Goal: Information Seeking & Learning: Learn about a topic

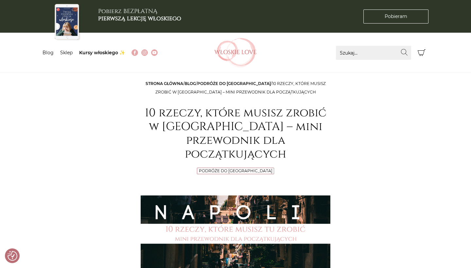
click at [225, 84] on link "Podróże do [GEOGRAPHIC_DATA]" at bounding box center [234, 83] width 74 height 5
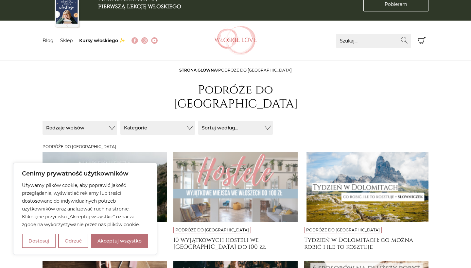
scroll to position [16, 0]
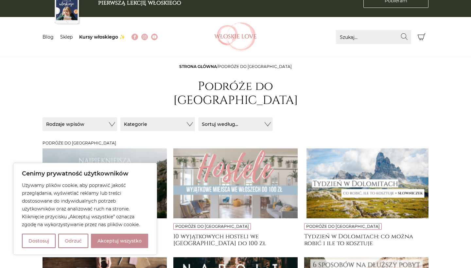
click at [119, 240] on button "Akceptuj wszystko" at bounding box center [119, 241] width 57 height 14
checkbox input "true"
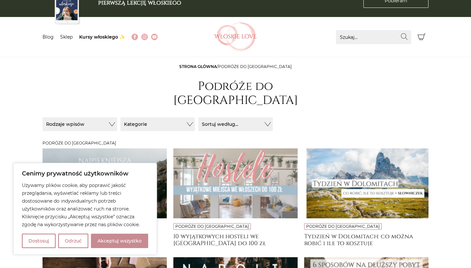
checkbox input "true"
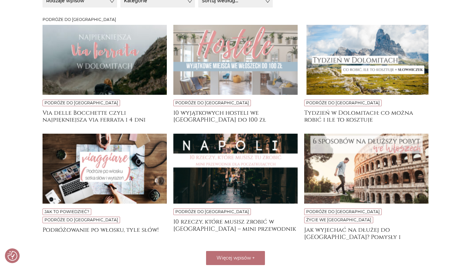
scroll to position [150, 0]
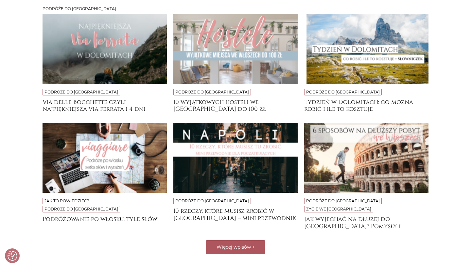
click at [231, 244] on span "Więcej wpisów" at bounding box center [233, 247] width 34 height 6
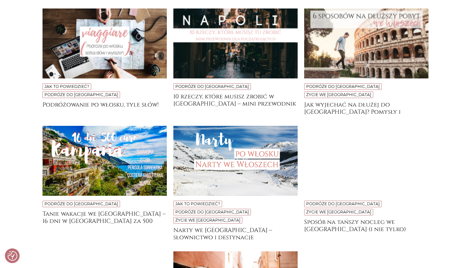
scroll to position [248, 0]
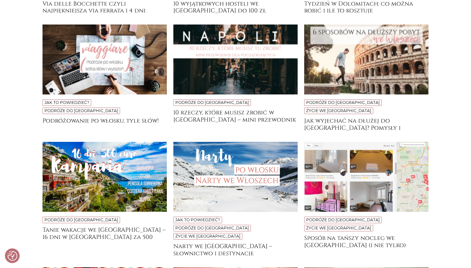
click at [98, 157] on img at bounding box center [104, 177] width 124 height 70
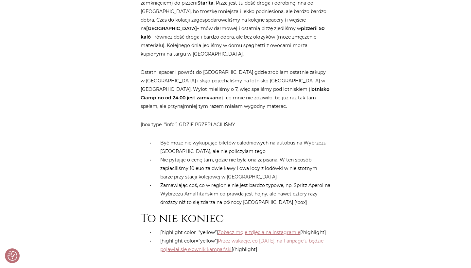
scroll to position [3813, 0]
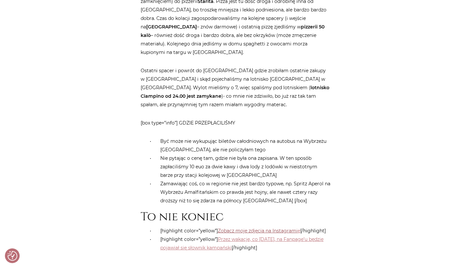
click at [249, 228] on link "Zobacz moje zdjęcia na Instagrami" at bounding box center [258, 231] width 80 height 6
